Goal: Information Seeking & Learning: Learn about a topic

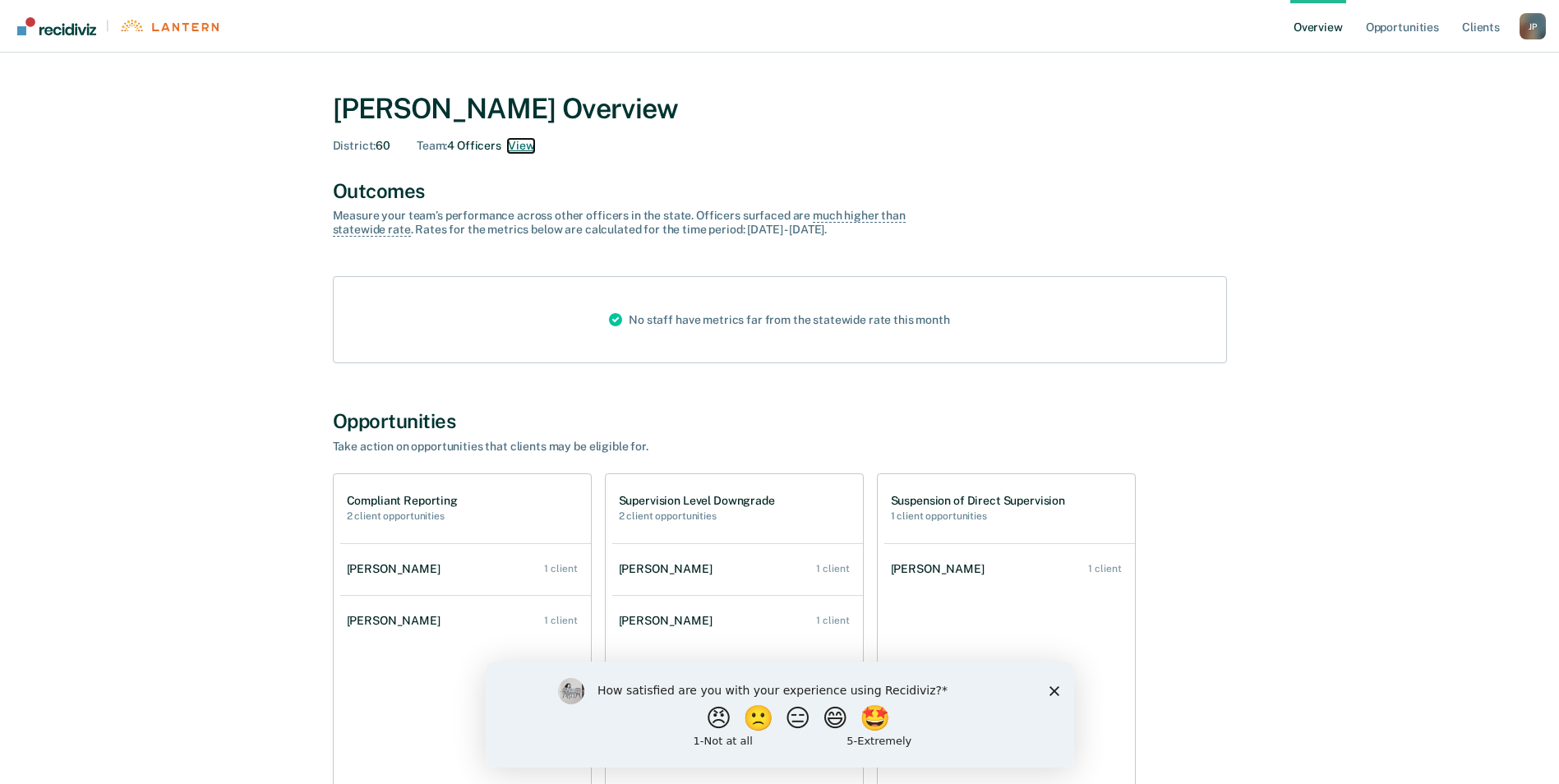
click at [520, 141] on button "View" at bounding box center [522, 146] width 27 height 14
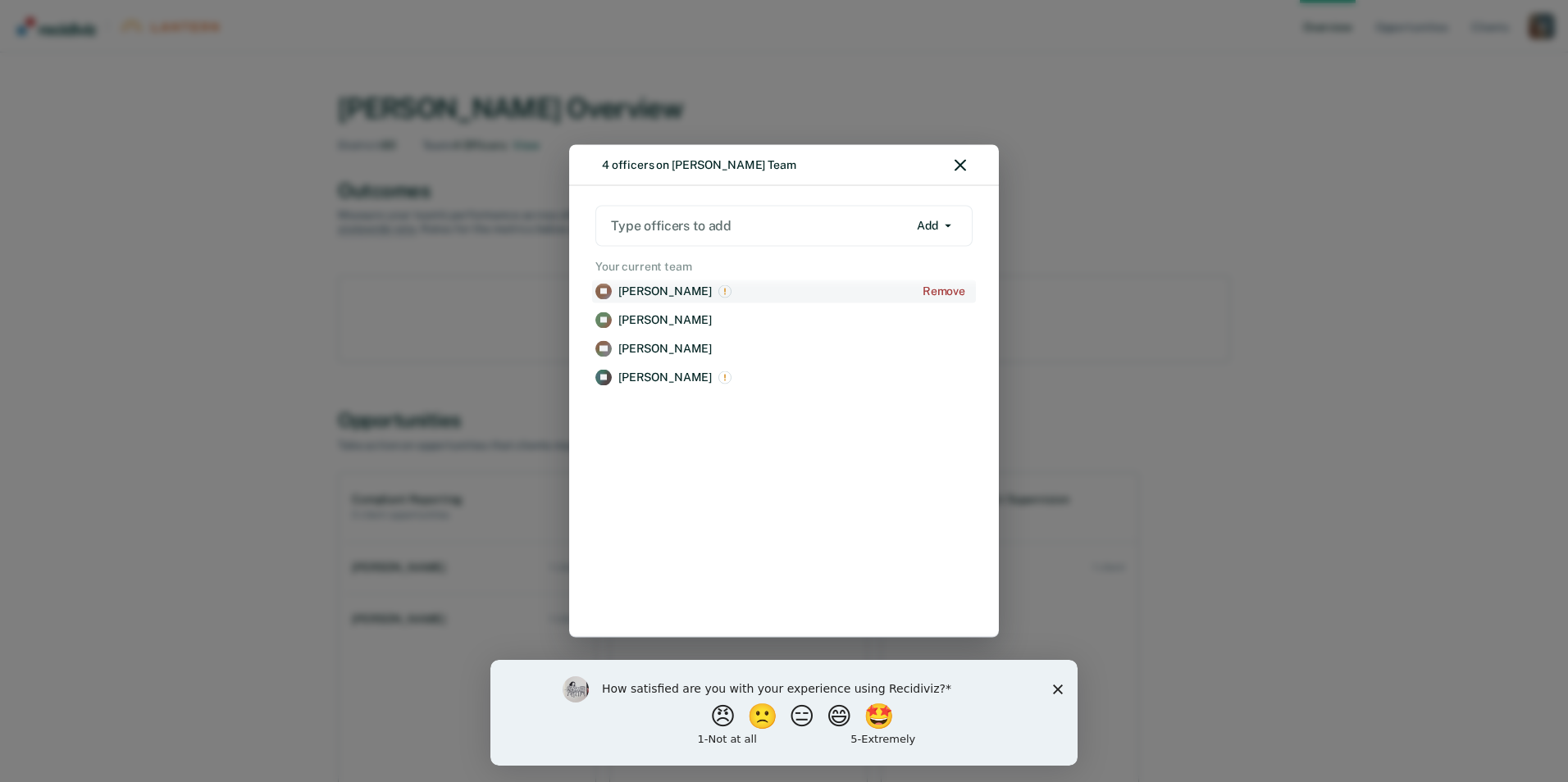
click at [658, 291] on p "[PERSON_NAME]" at bounding box center [665, 291] width 93 height 14
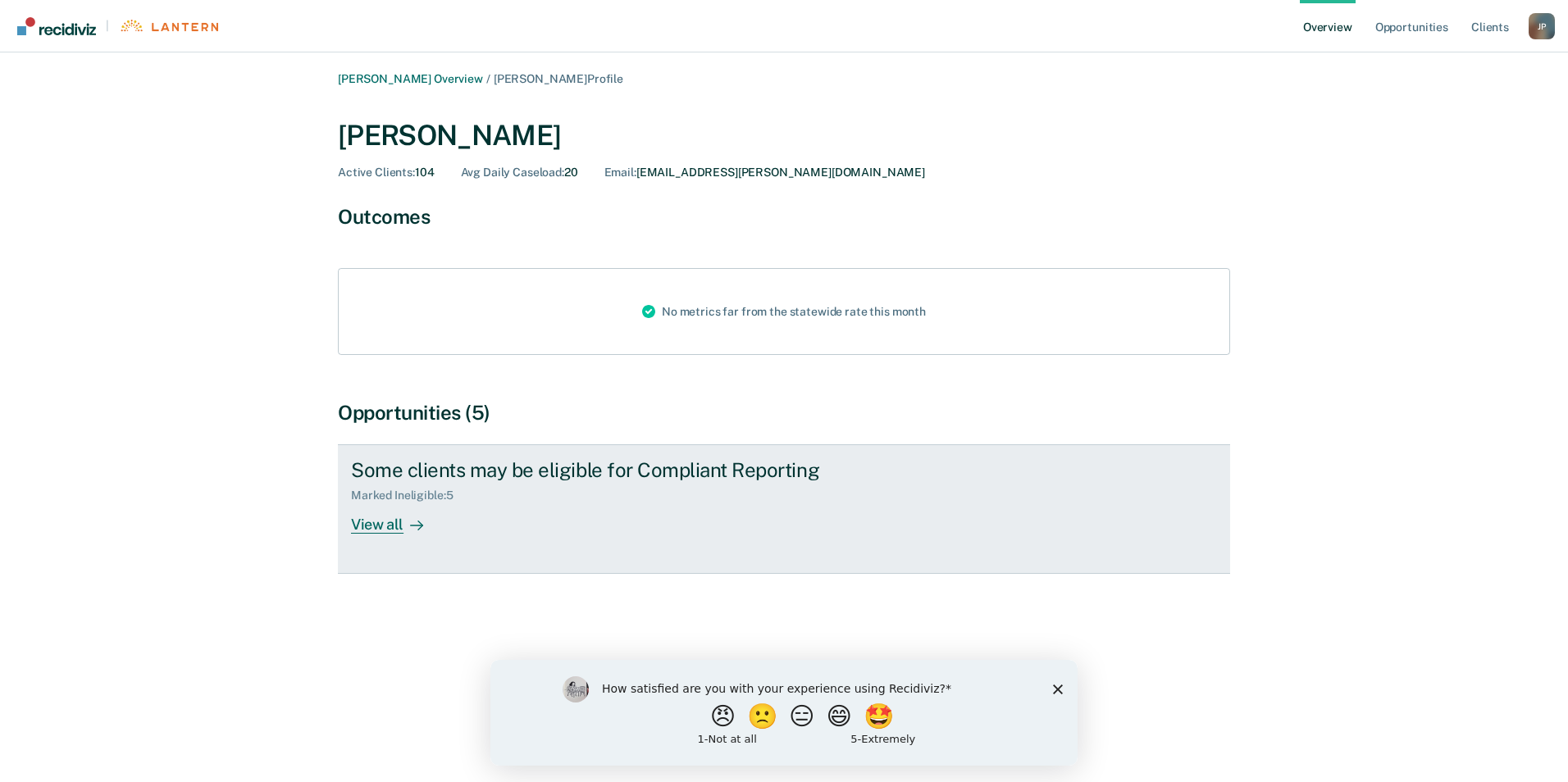
click at [396, 528] on div "View all" at bounding box center [397, 519] width 91 height 32
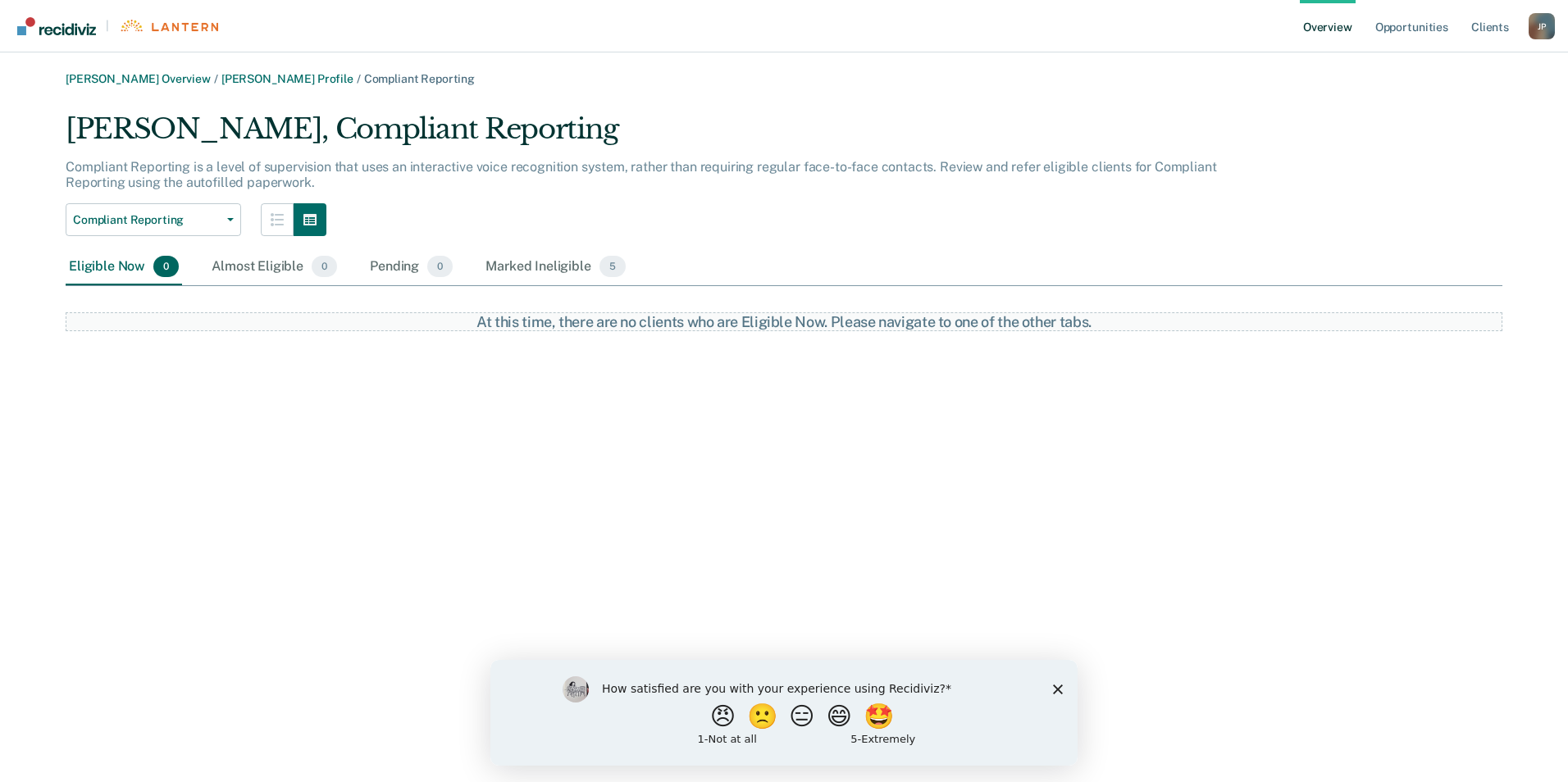
click at [1059, 687] on polygon "Close survey" at bounding box center [1058, 689] width 10 height 10
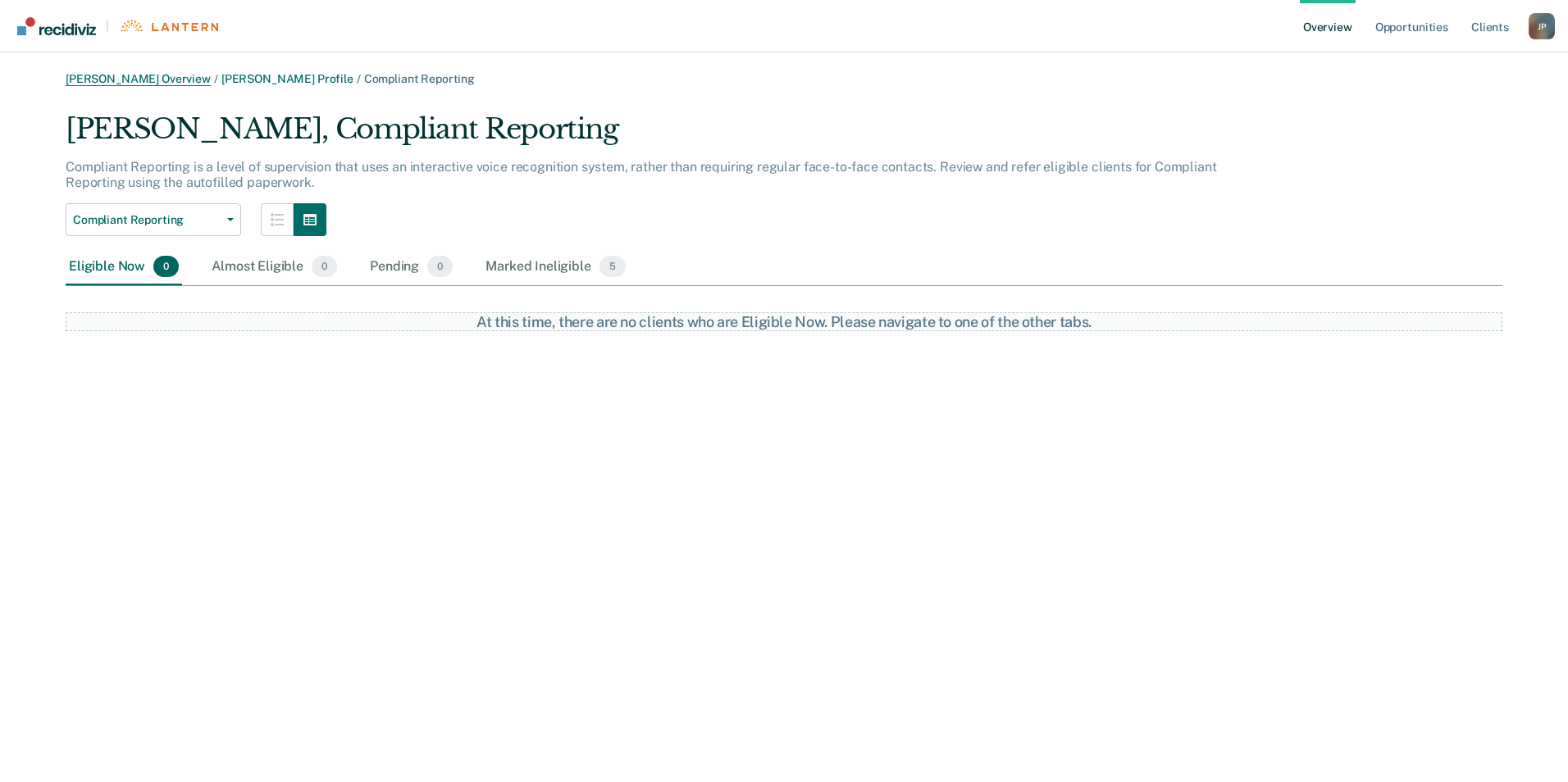
click at [149, 73] on link "[PERSON_NAME] Overview" at bounding box center [138, 79] width 145 height 14
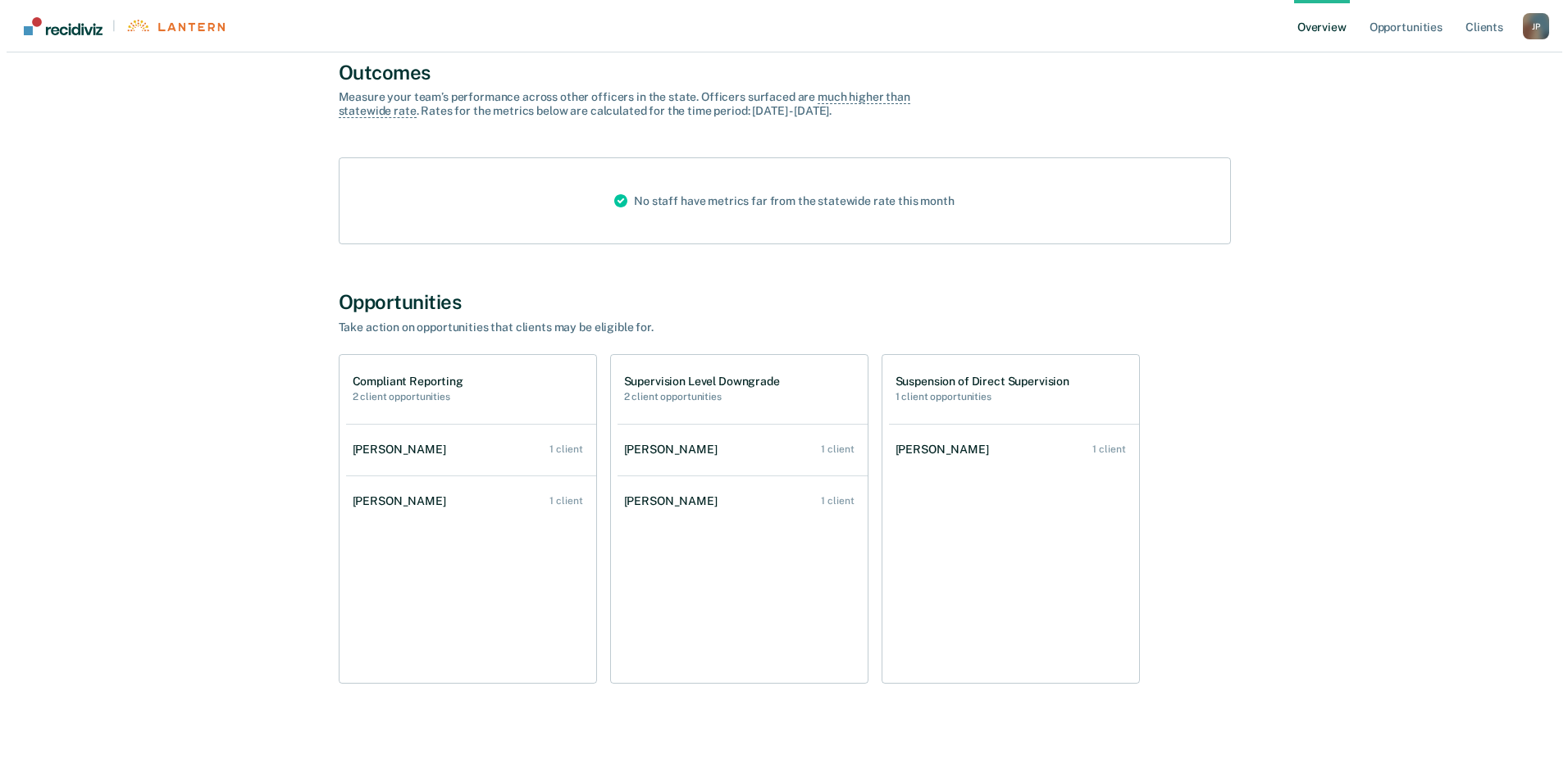
scroll to position [36, 0]
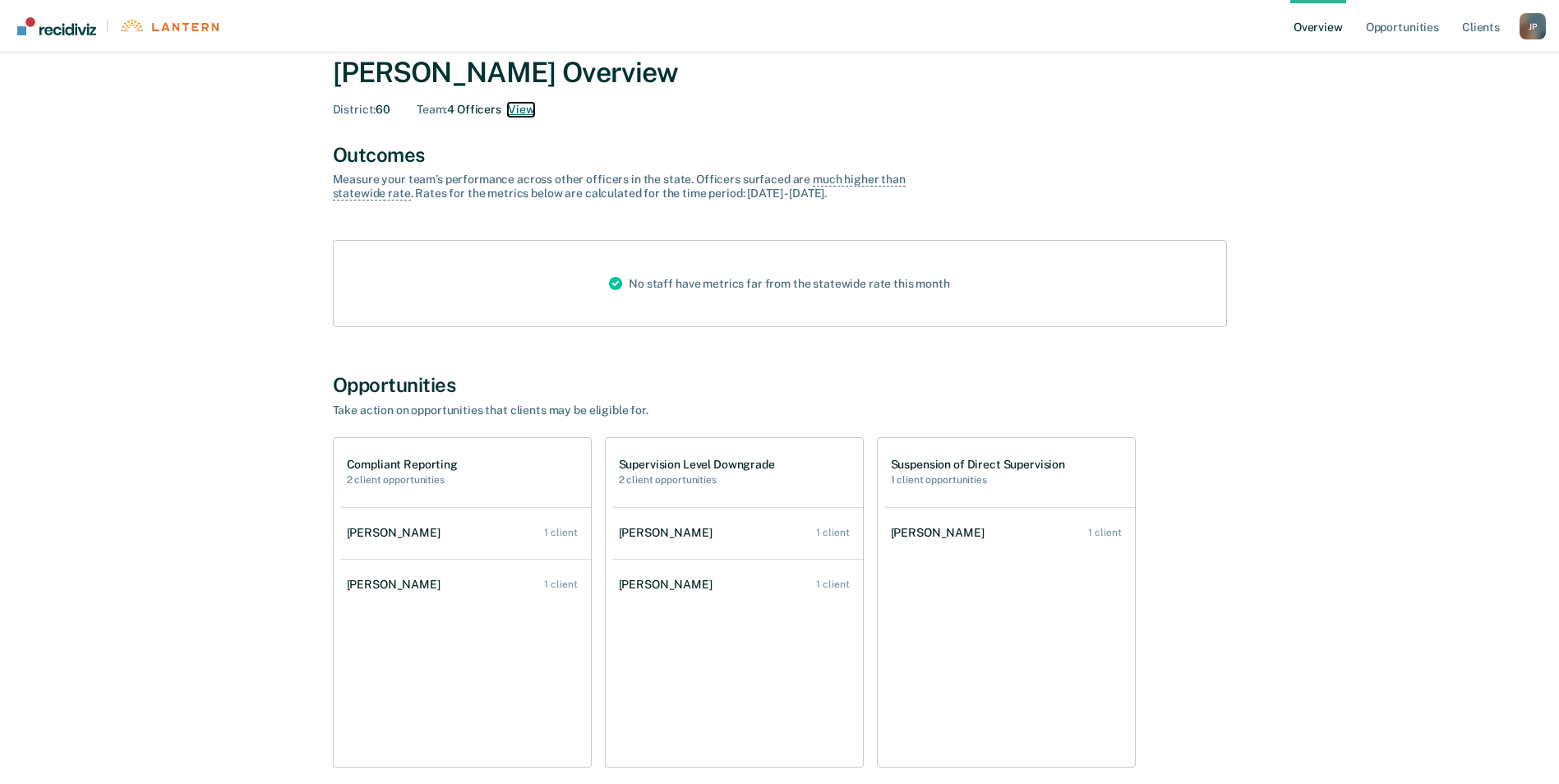
click at [520, 107] on button "View" at bounding box center [522, 109] width 27 height 14
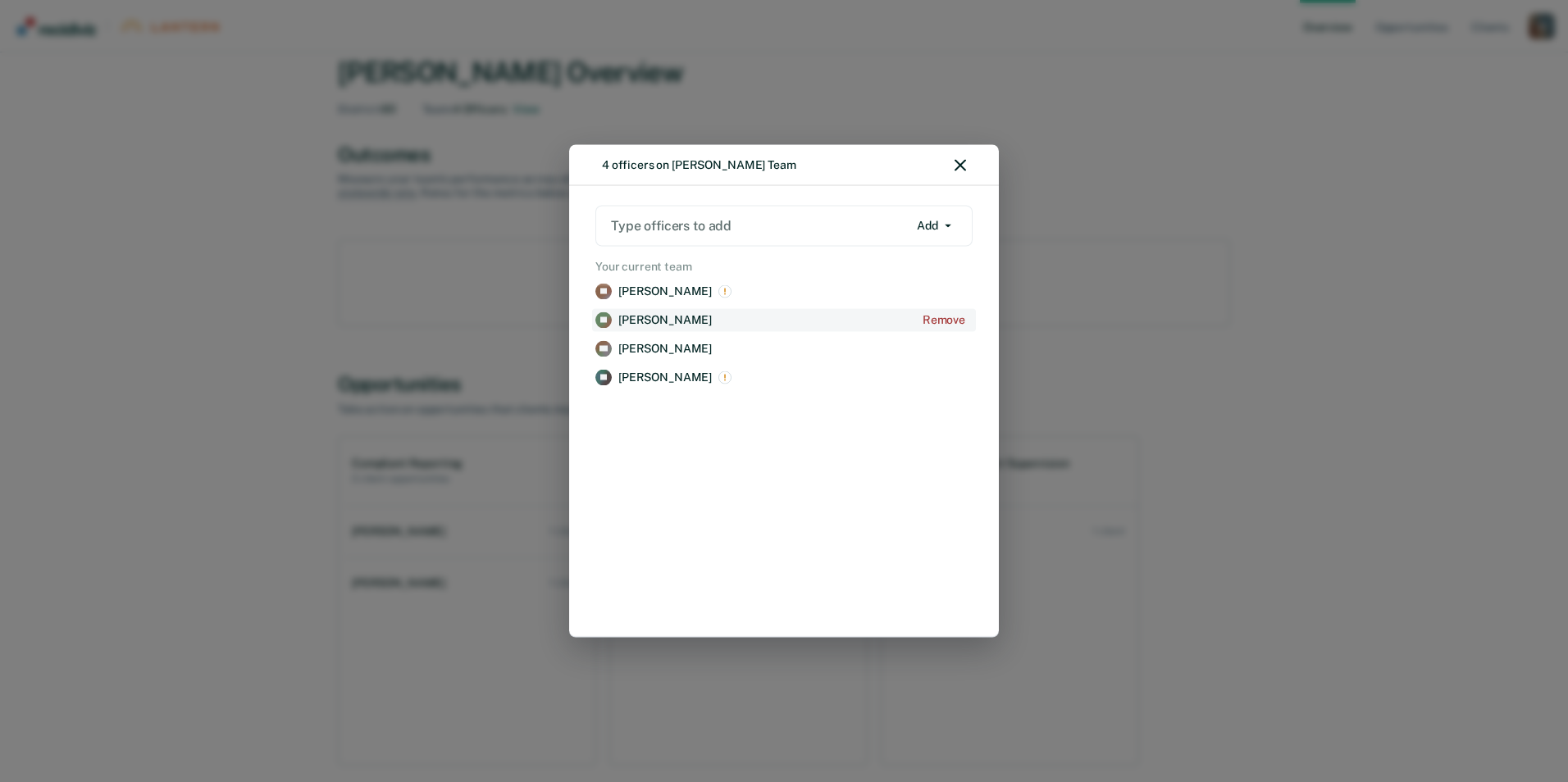
click at [653, 318] on p "[PERSON_NAME]" at bounding box center [665, 320] width 93 height 14
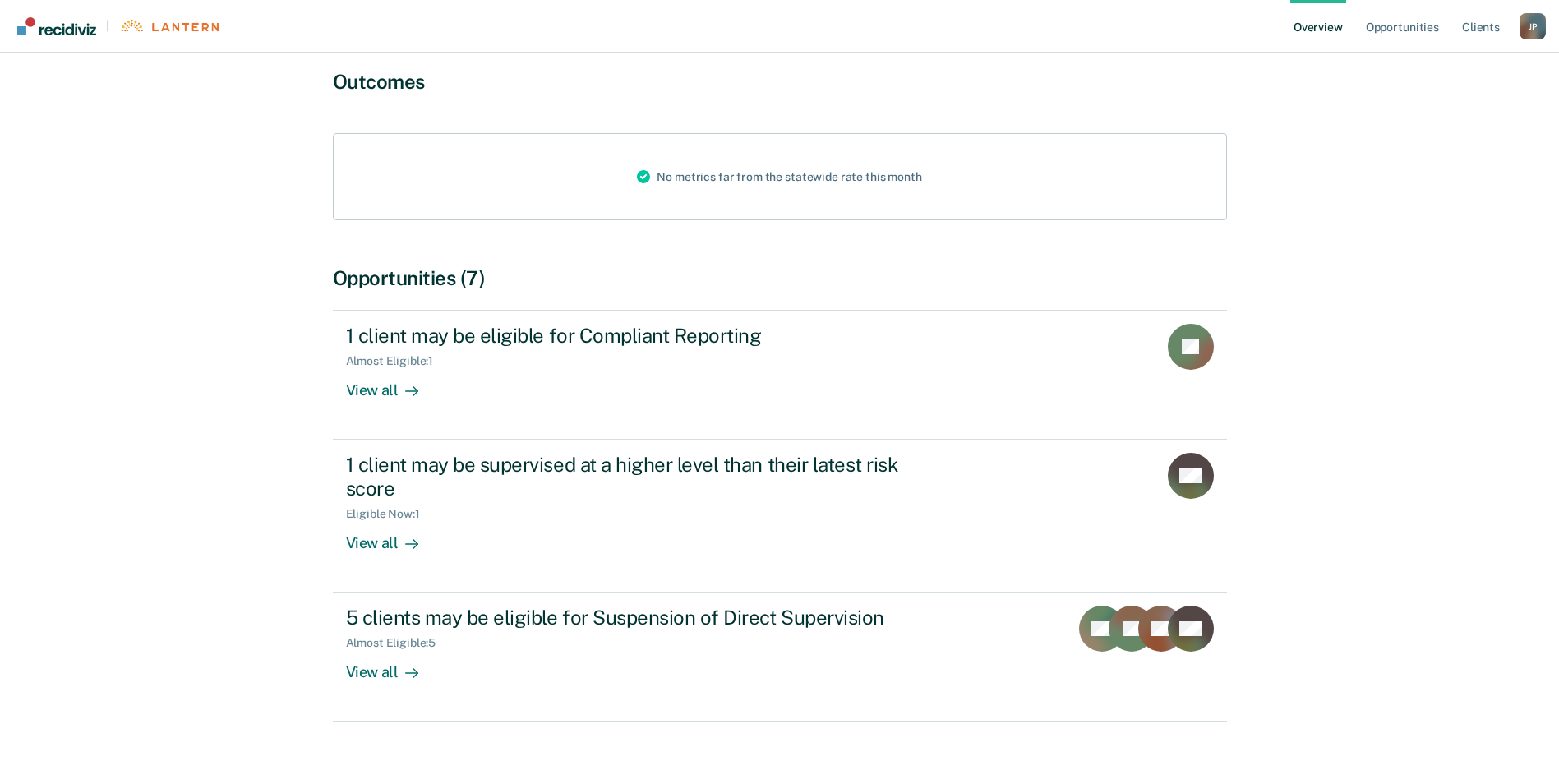
scroll to position [158, 0]
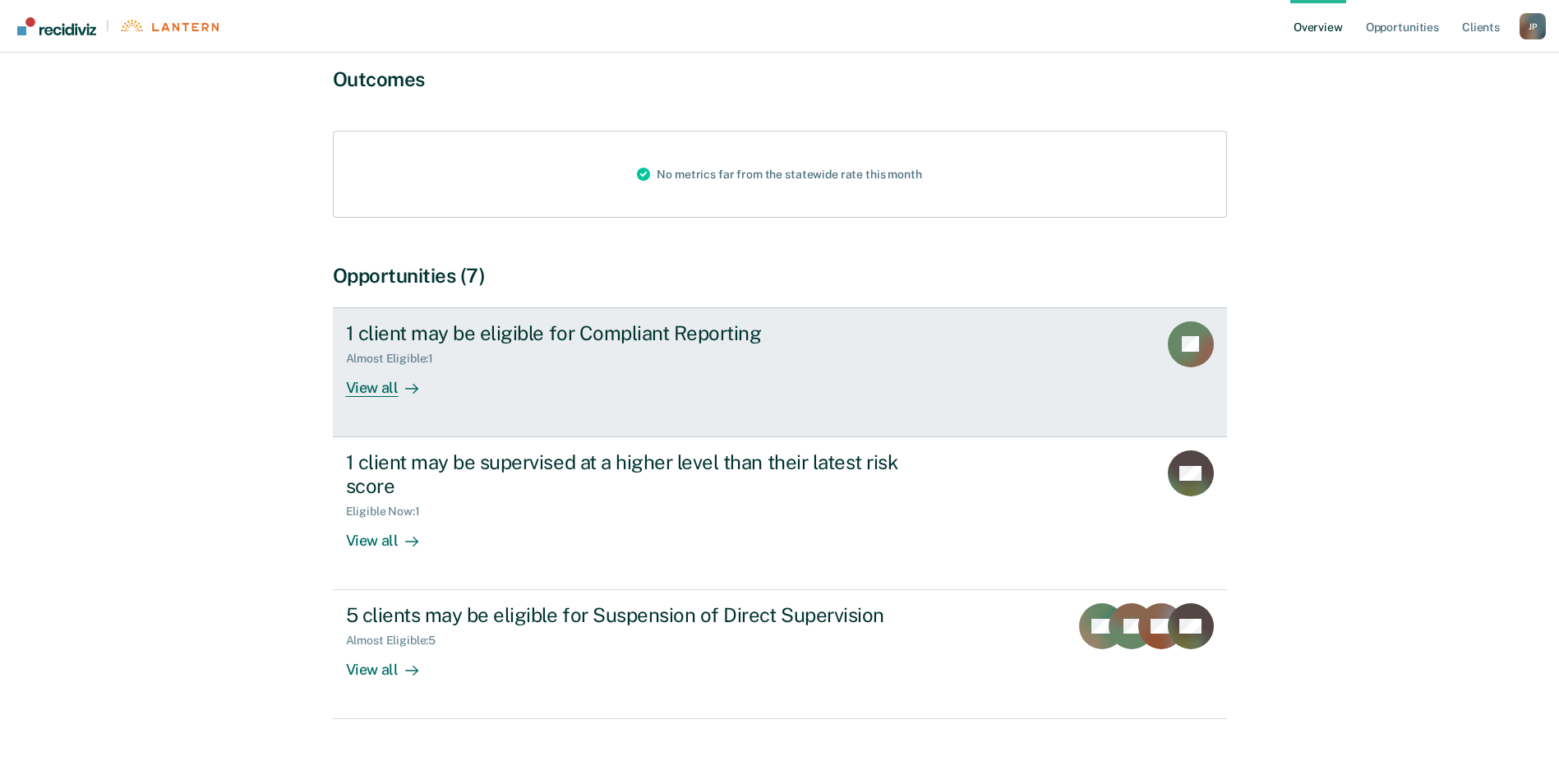
click at [393, 365] on div "View all" at bounding box center [392, 381] width 92 height 32
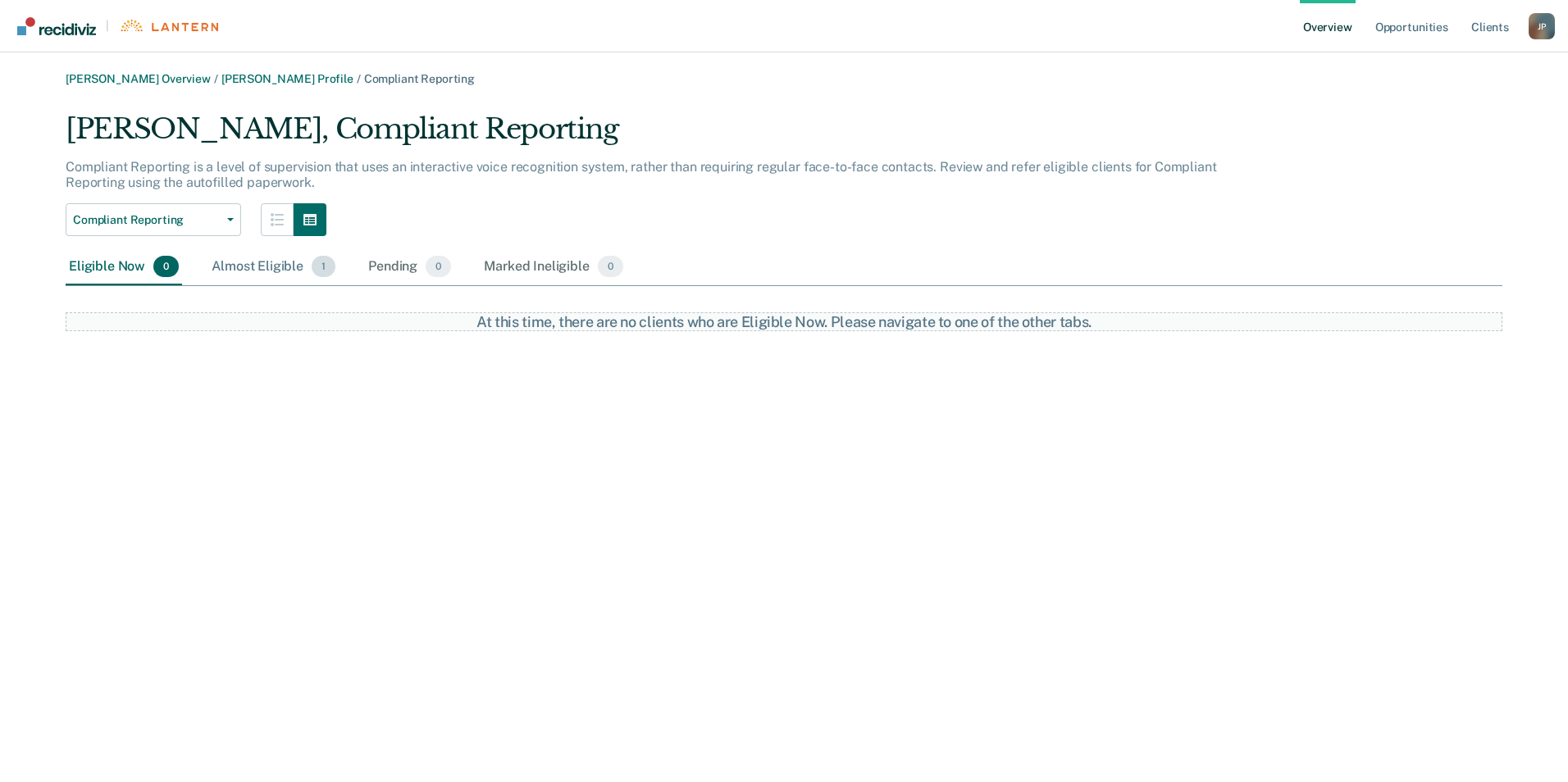
click at [295, 266] on div "Almost Eligible 1" at bounding box center [274, 267] width 131 height 36
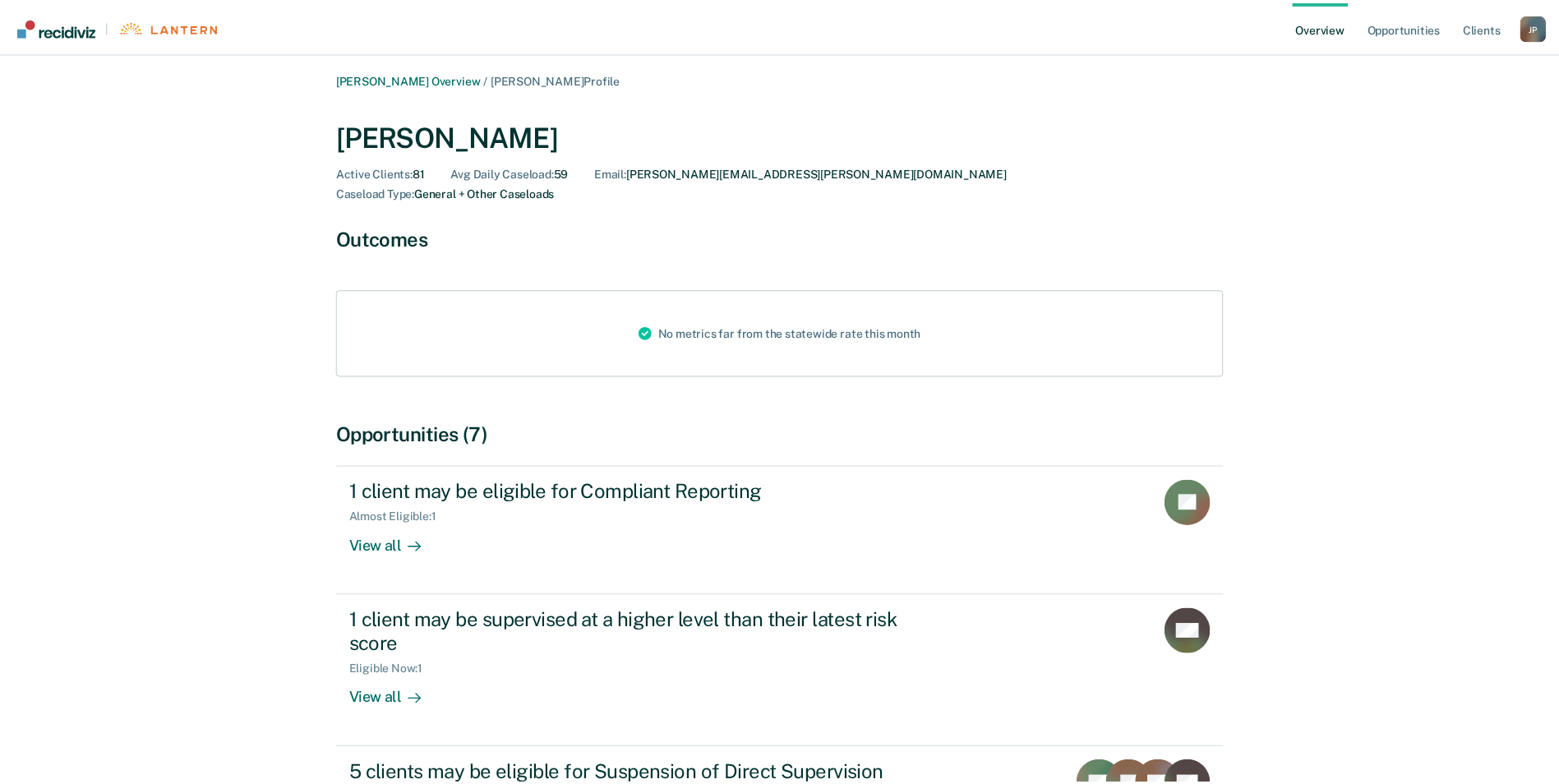
scroll to position [158, 0]
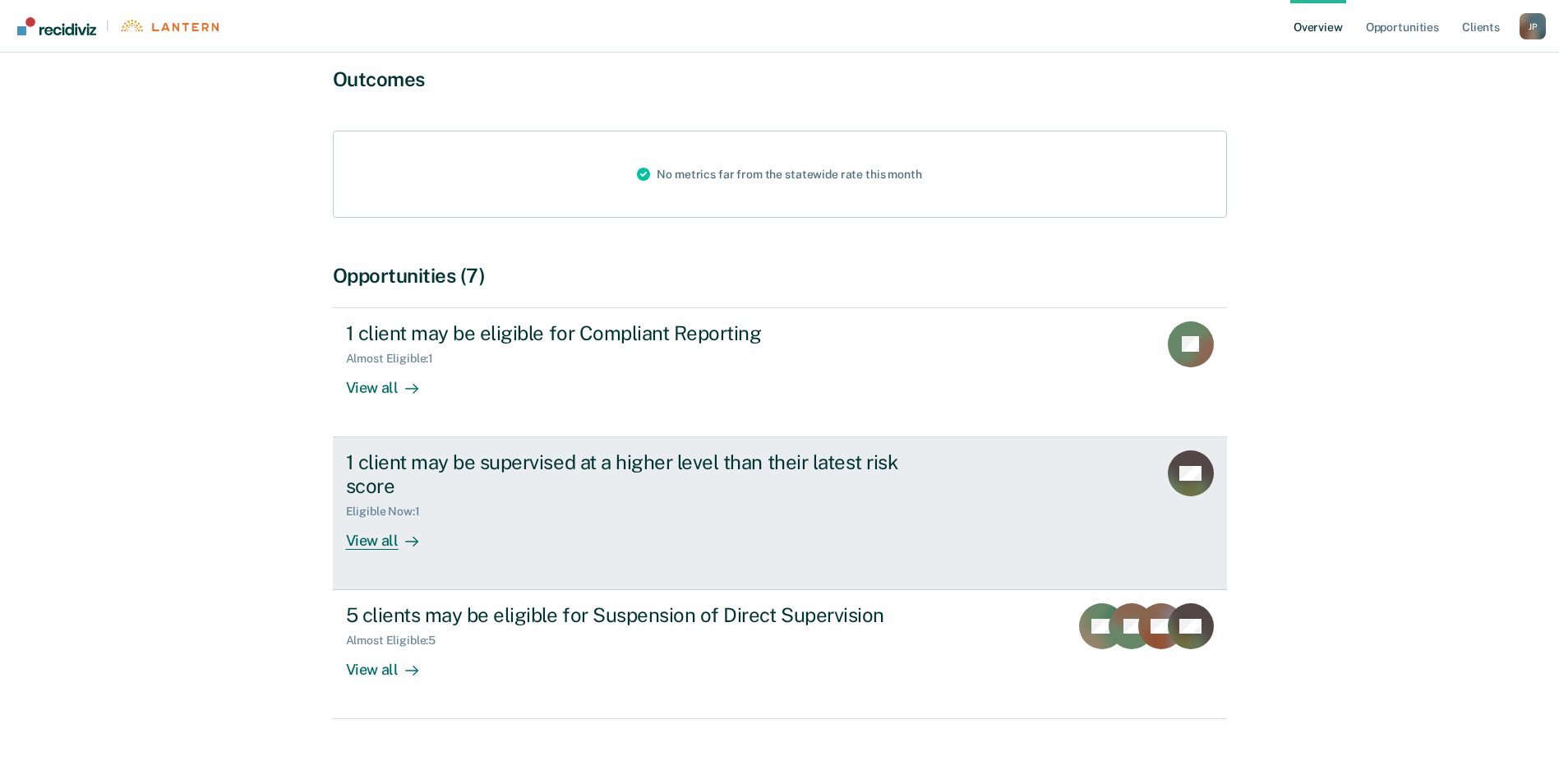
click at [375, 517] on div "View all" at bounding box center [392, 533] width 92 height 32
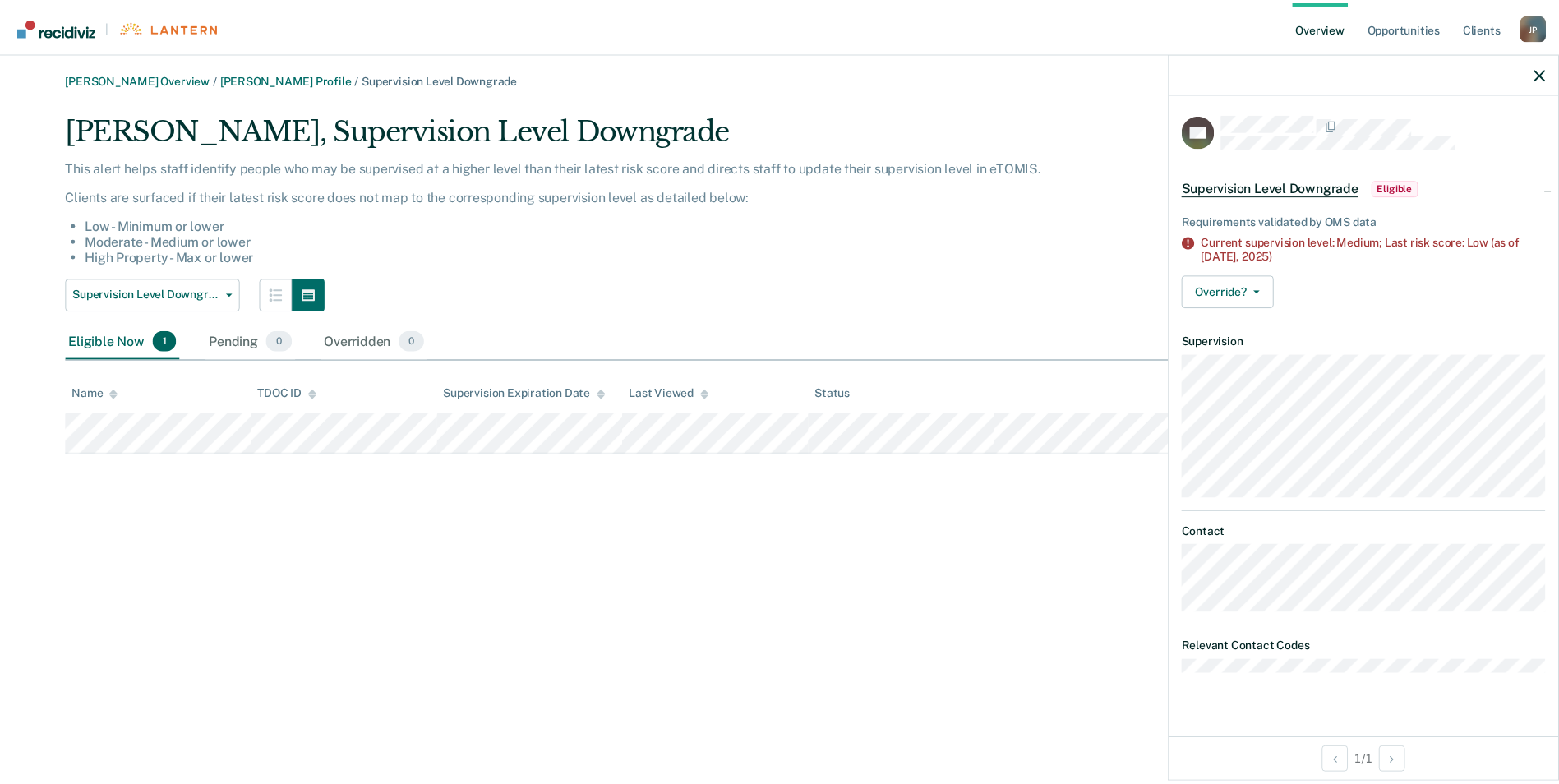
scroll to position [158, 0]
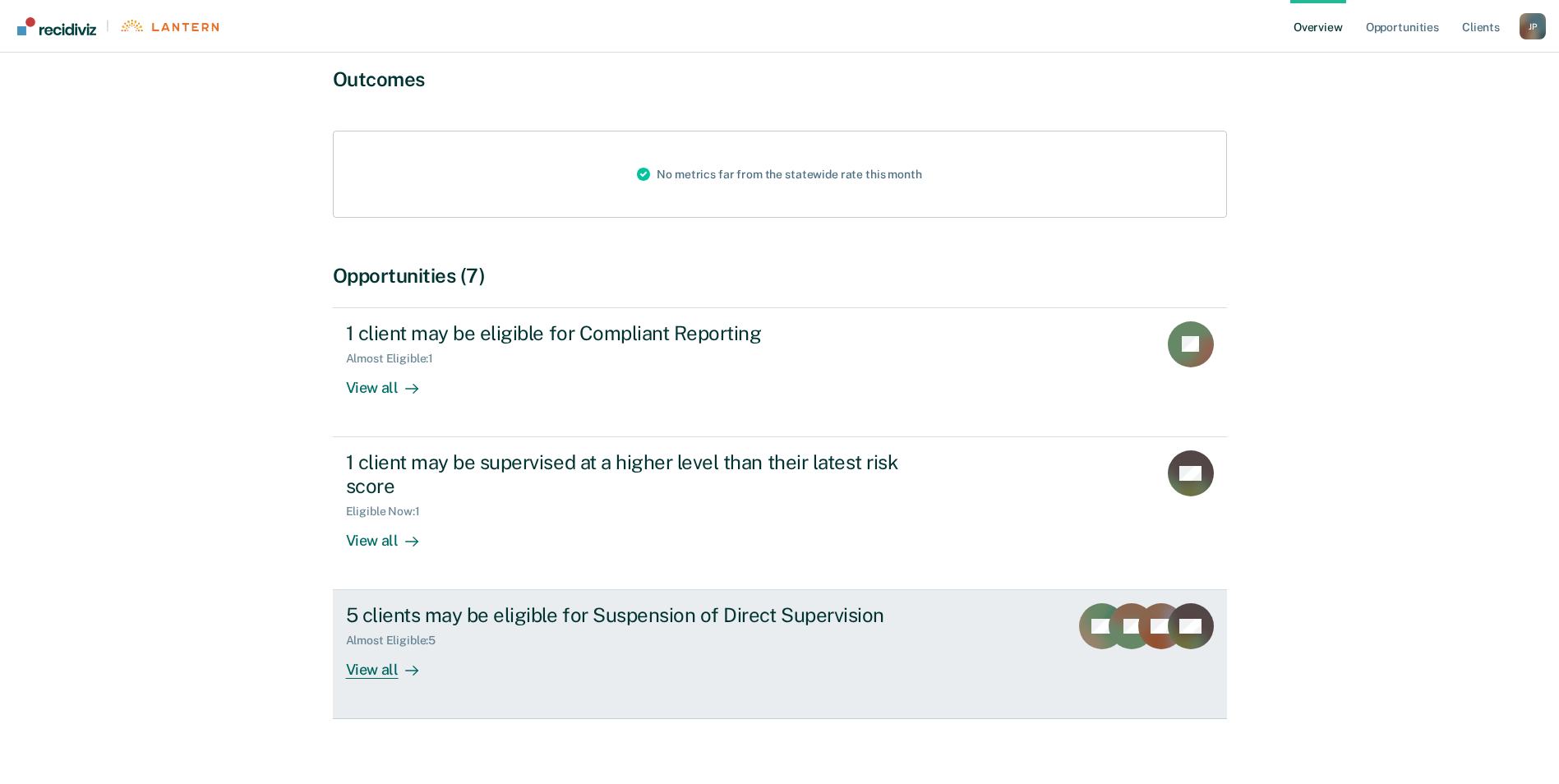
click at [400, 661] on div at bounding box center [408, 670] width 20 height 19
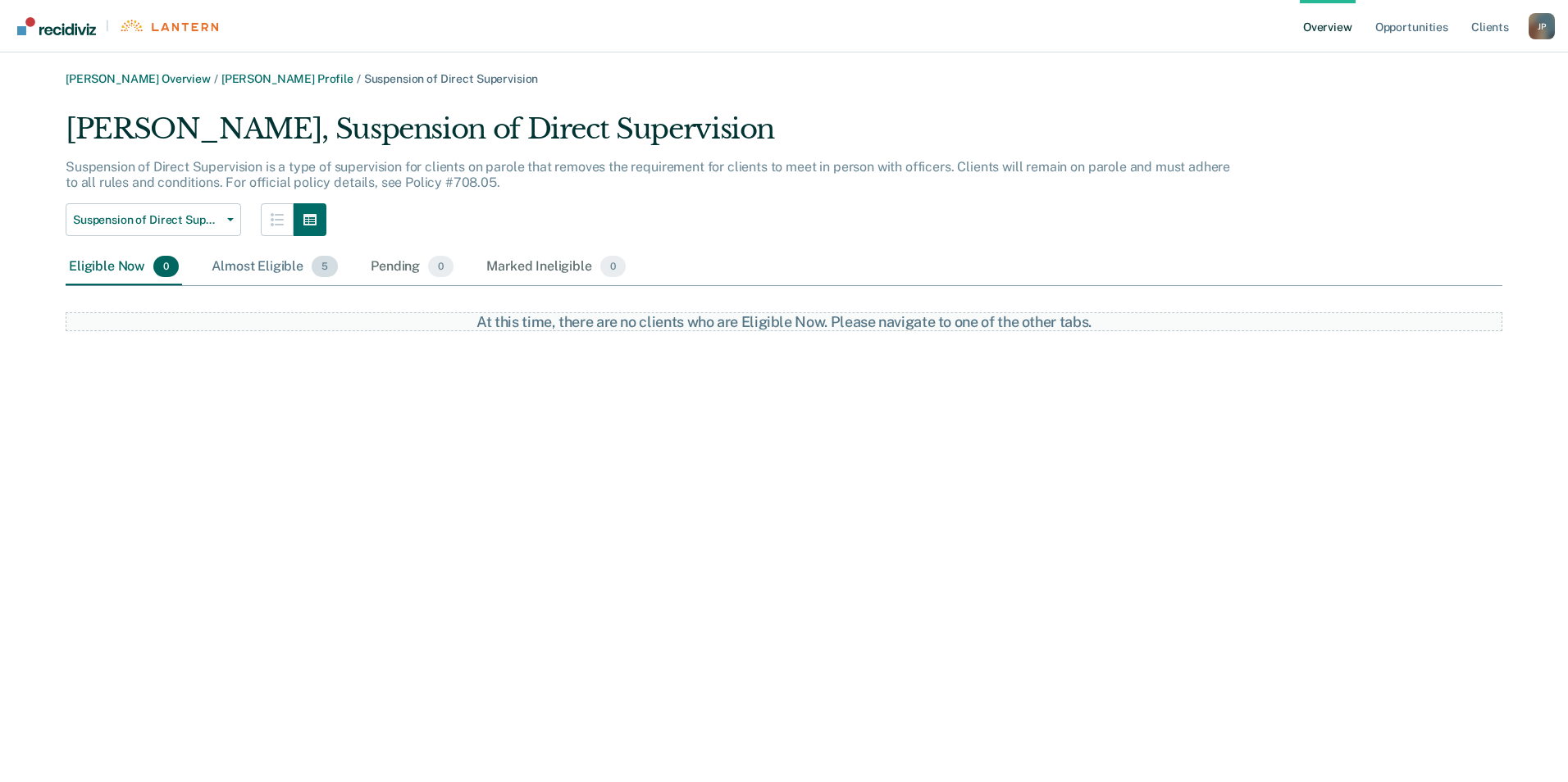
click at [250, 268] on div "Almost Eligible 5" at bounding box center [275, 267] width 133 height 36
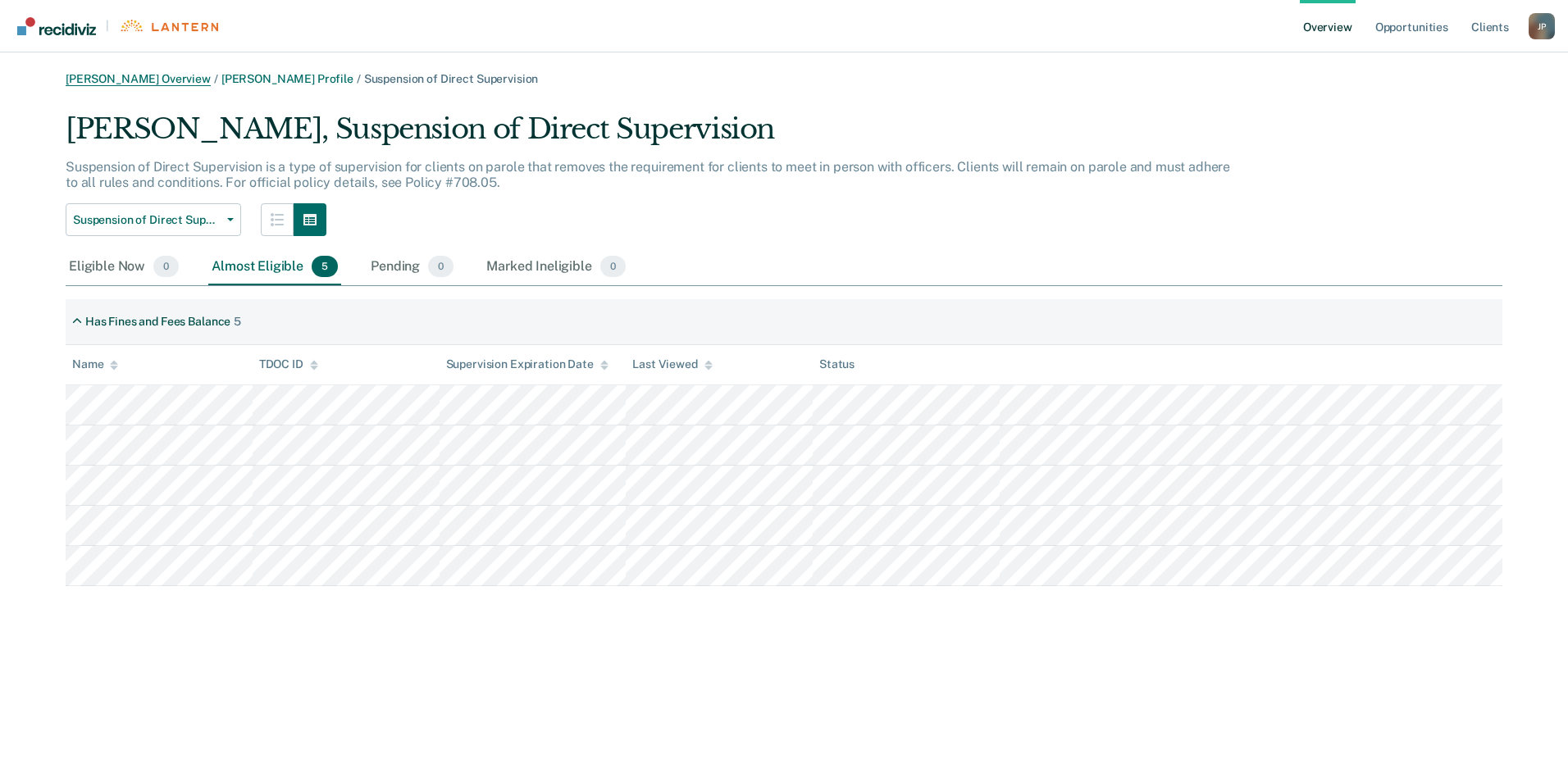
click at [124, 75] on link "[PERSON_NAME] Overview" at bounding box center [138, 79] width 145 height 14
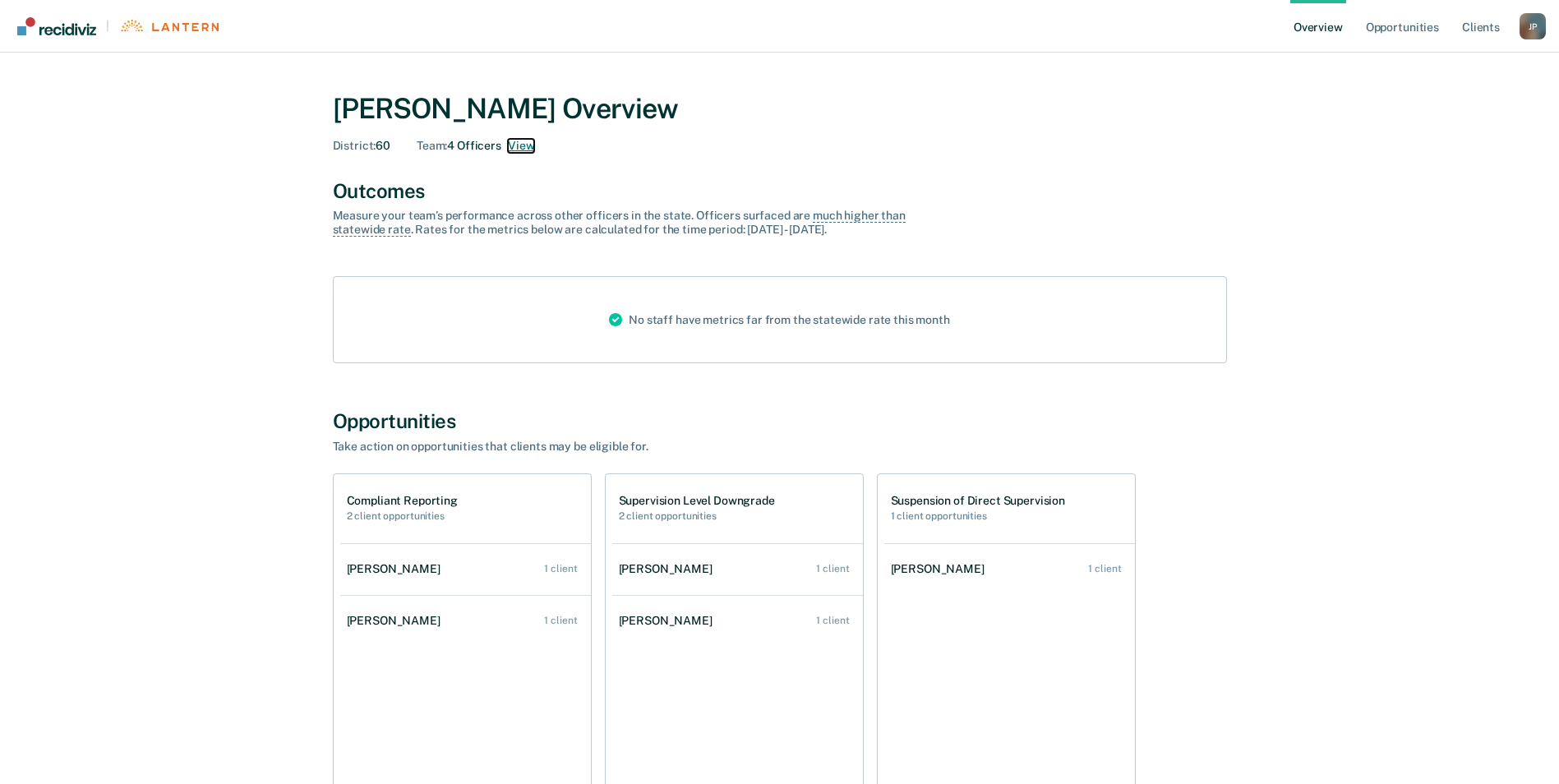
click at [516, 146] on button "View" at bounding box center [522, 146] width 27 height 14
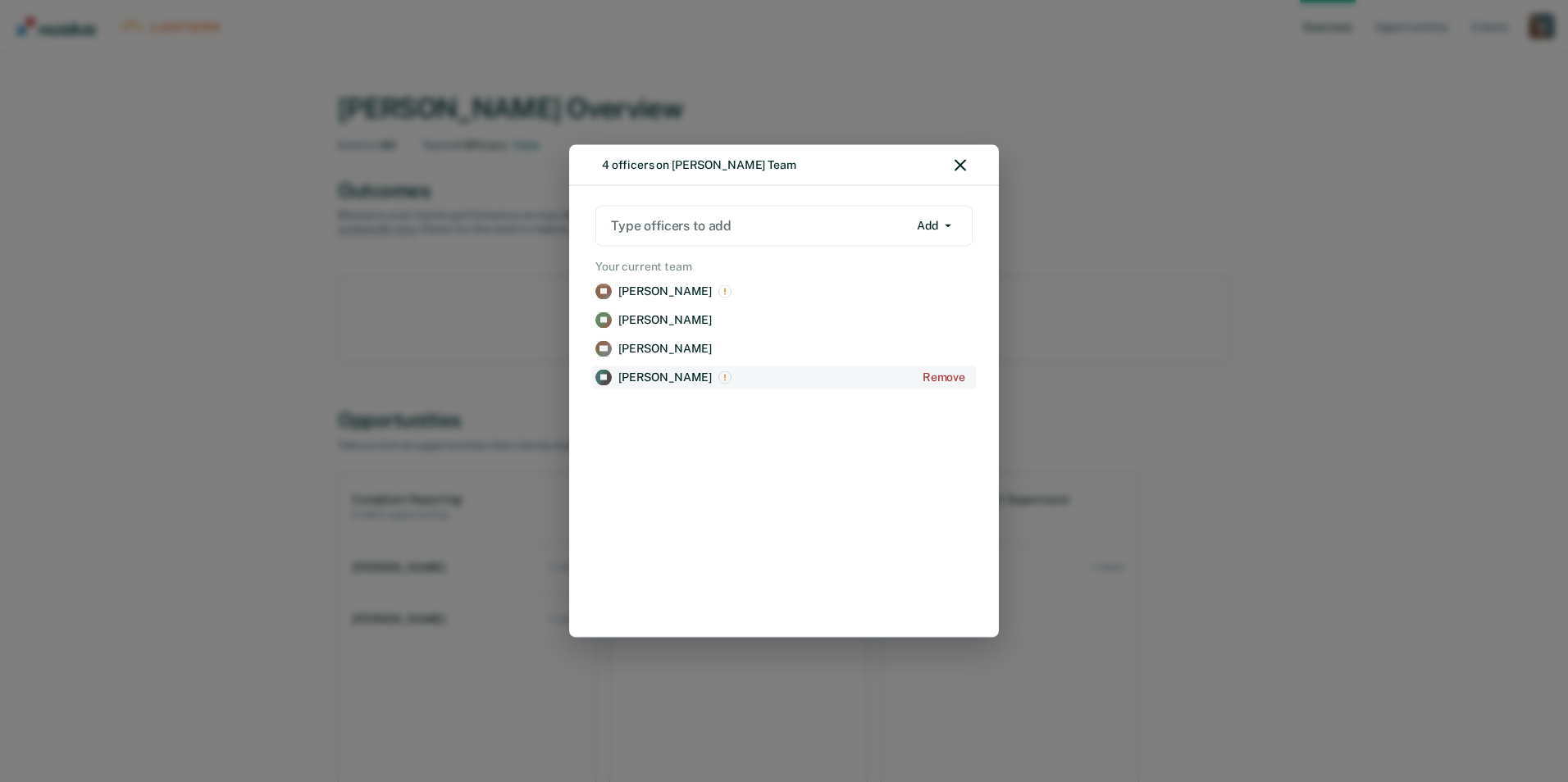
click at [641, 371] on p "[PERSON_NAME]" at bounding box center [665, 377] width 93 height 14
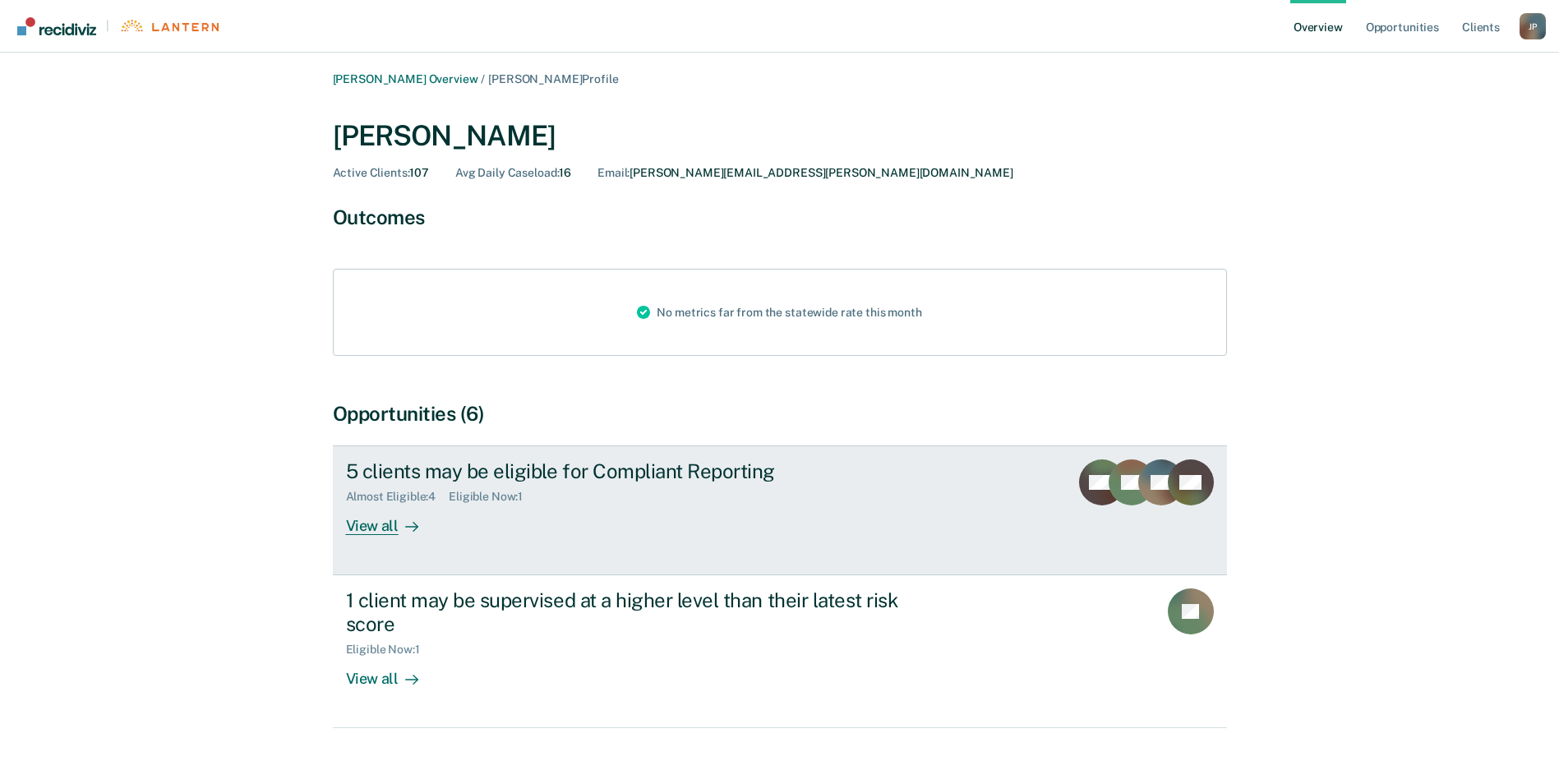
click at [389, 537] on link "5 clients may be eligible for Compliant Reporting Almost Eligible : 4 Eligible …" at bounding box center [779, 511] width 894 height 130
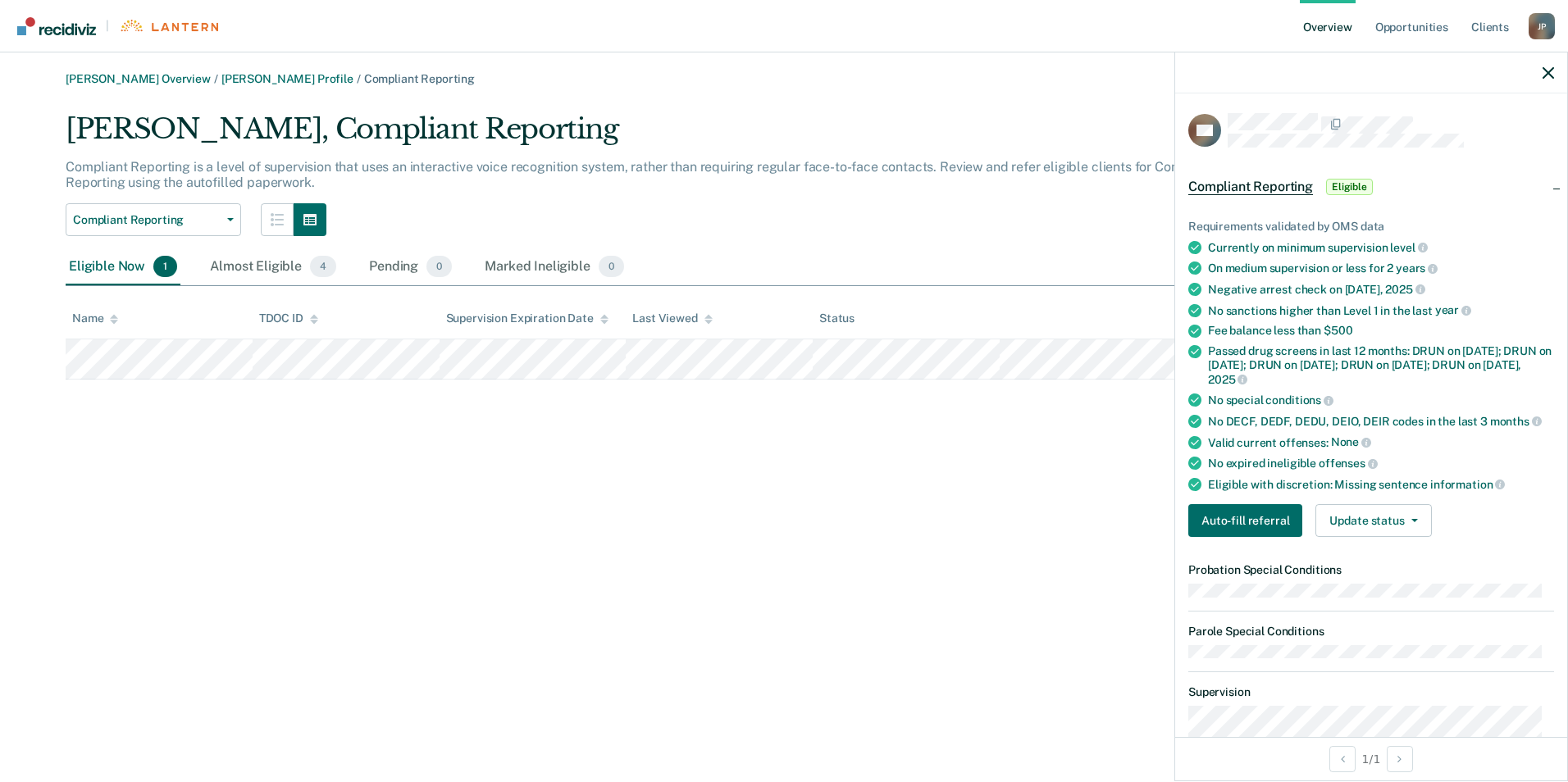
click at [713, 437] on div "[PERSON_NAME] Overview / [PERSON_NAME] Profile / Compliant Reporting [PERSON_NA…" at bounding box center [784, 401] width 1528 height 657
click at [282, 270] on div "Almost Eligible 4" at bounding box center [274, 267] width 133 height 36
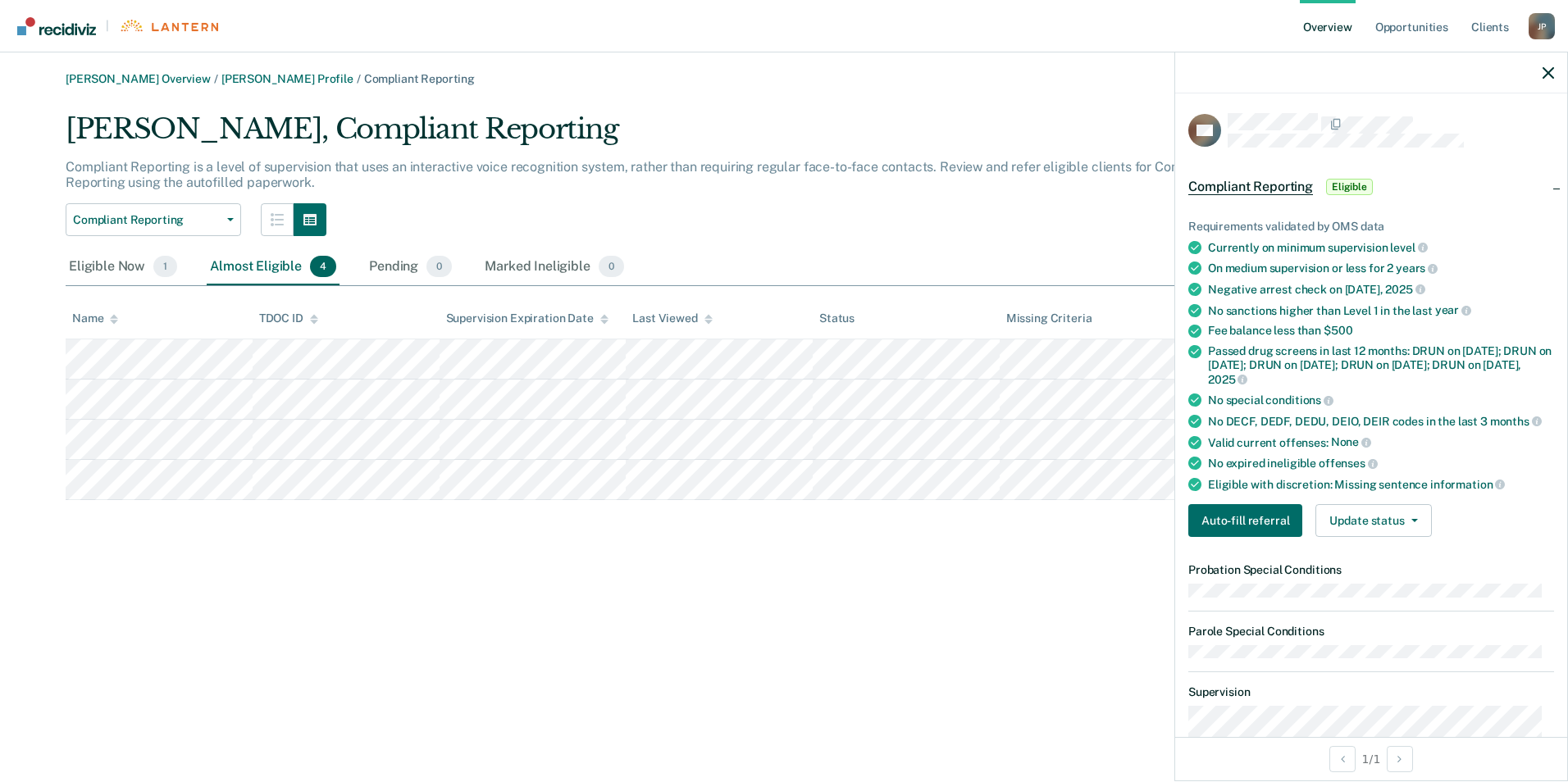
click at [862, 623] on div "[PERSON_NAME] Overview / [PERSON_NAME] Profile / Compliant Reporting [PERSON_NA…" at bounding box center [784, 401] width 1528 height 657
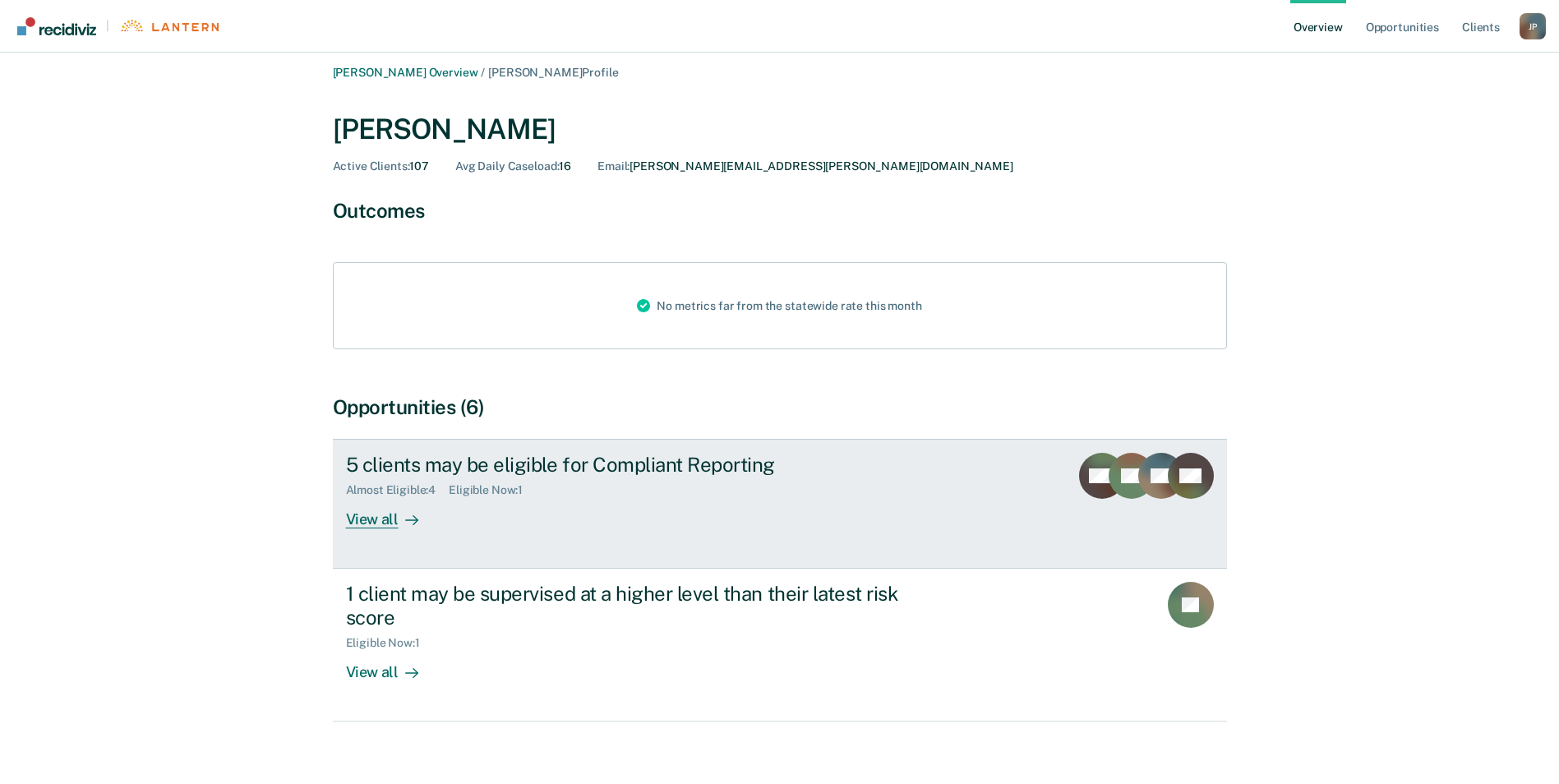
scroll to position [30, 0]
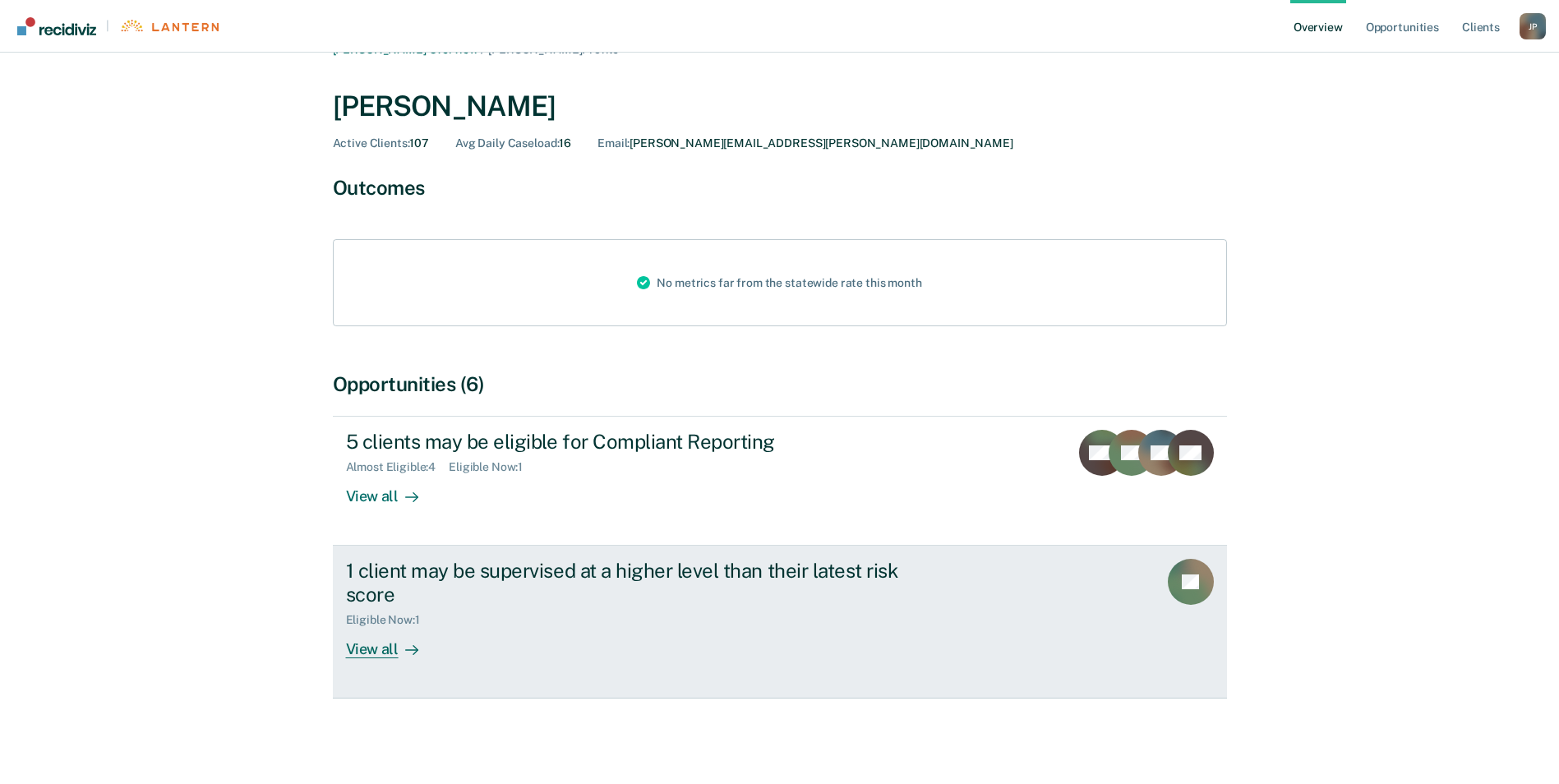
click at [412, 644] on icon at bounding box center [412, 650] width 13 height 13
